Goal: Book appointment/travel/reservation

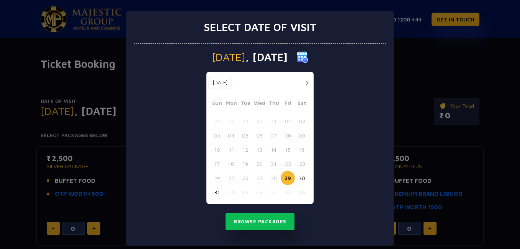
click at [306, 85] on button "button" at bounding box center [307, 83] width 10 height 10
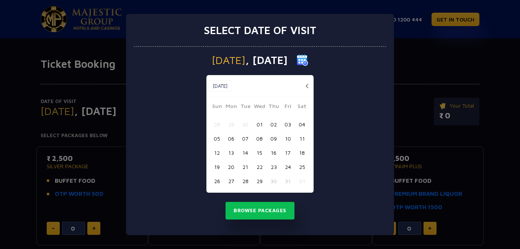
click at [305, 85] on button "button" at bounding box center [307, 86] width 10 height 10
click at [306, 83] on button "button" at bounding box center [307, 86] width 10 height 10
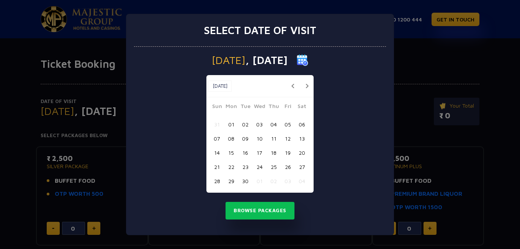
click at [279, 156] on button "18" at bounding box center [274, 153] width 14 height 14
click at [278, 208] on button "Browse Packages" at bounding box center [260, 211] width 69 height 18
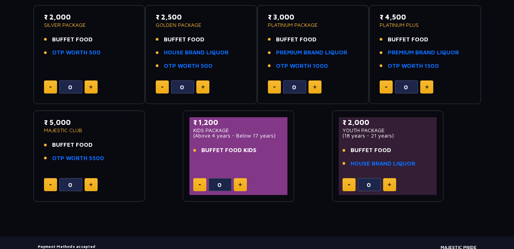
scroll to position [153, 0]
